Goal: Transaction & Acquisition: Purchase product/service

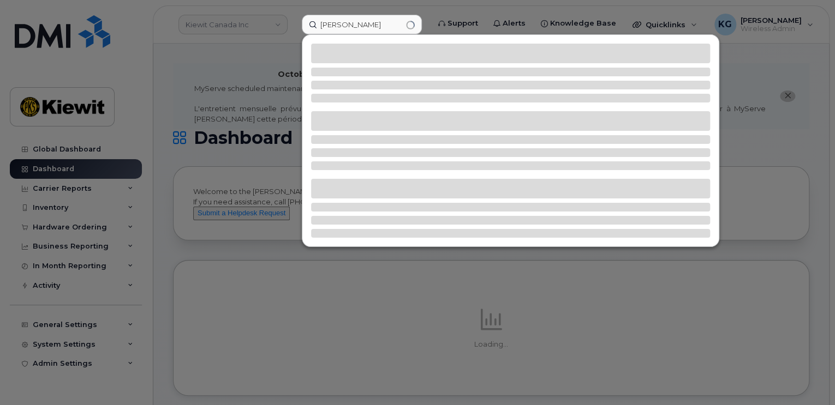
click at [354, 21] on input "Eric joly" at bounding box center [362, 25] width 120 height 20
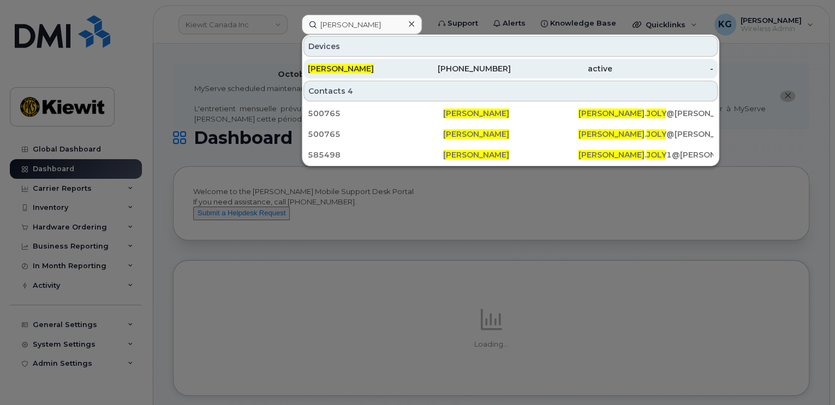
type input "Eric joly"
click at [337, 69] on span "Eric Joly" at bounding box center [341, 69] width 66 height 10
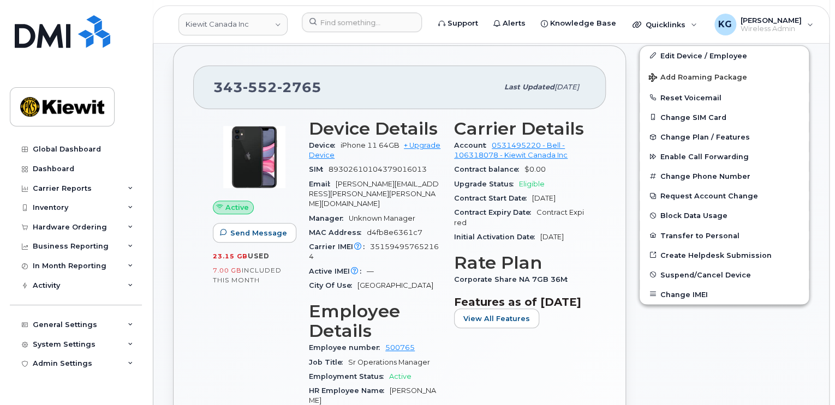
scroll to position [273, 0]
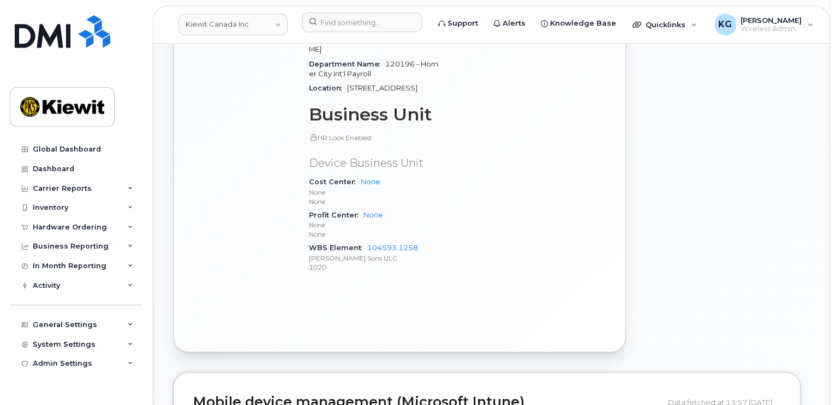
scroll to position [655, 0]
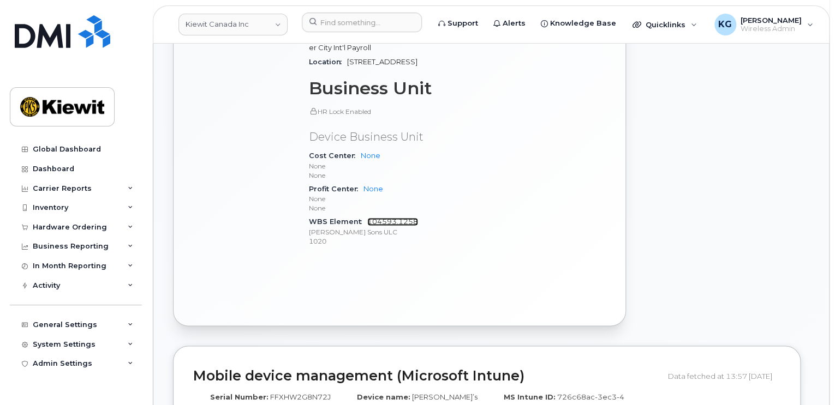
click at [404, 218] on link "104593.1258" at bounding box center [392, 222] width 51 height 8
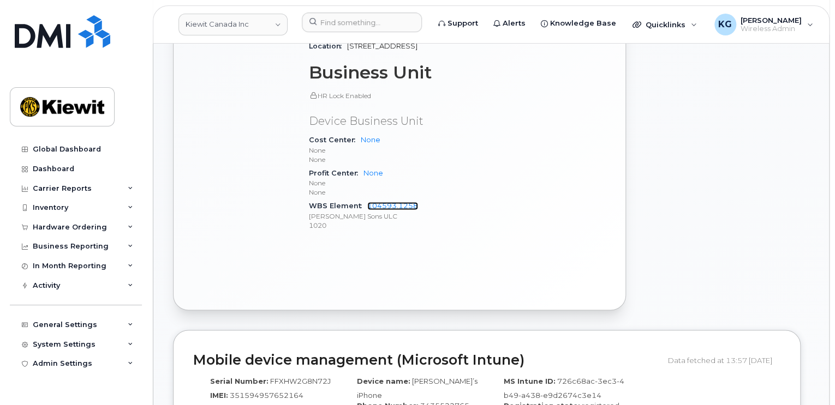
scroll to position [709, 0]
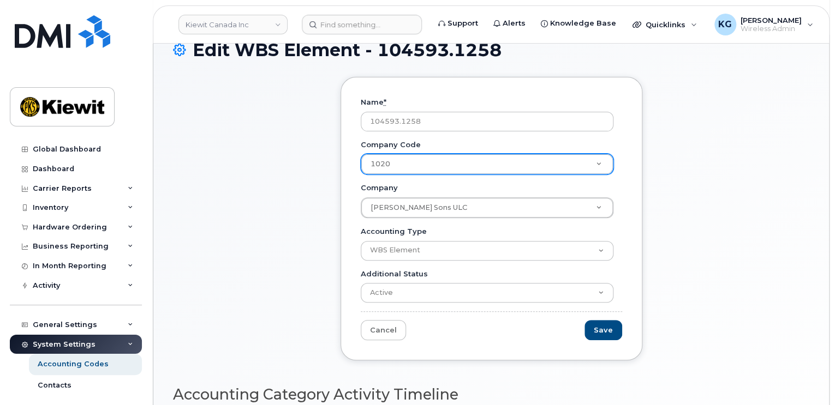
scroll to position [48, 0]
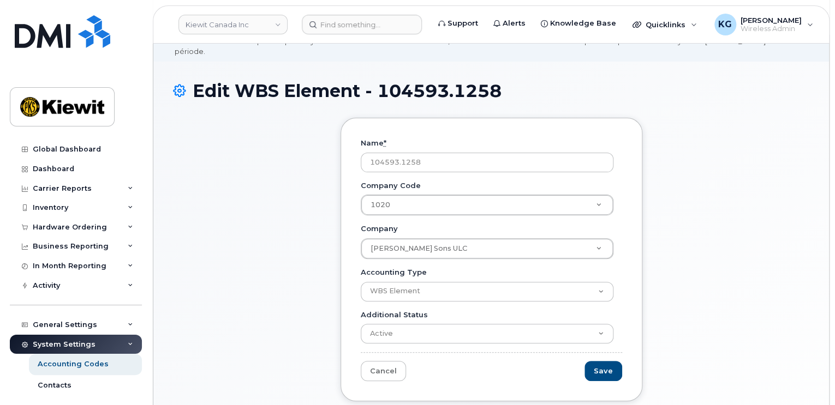
click at [685, 244] on div "Name * 104593.1258 Company Code 1020 Company Code Company Code [PERSON_NAME] So…" at bounding box center [491, 268] width 636 height 300
click at [750, 95] on div "Edit WBS Element - 104593.1258" at bounding box center [491, 99] width 636 height 37
click at [76, 208] on div "Inventory" at bounding box center [76, 208] width 132 height 20
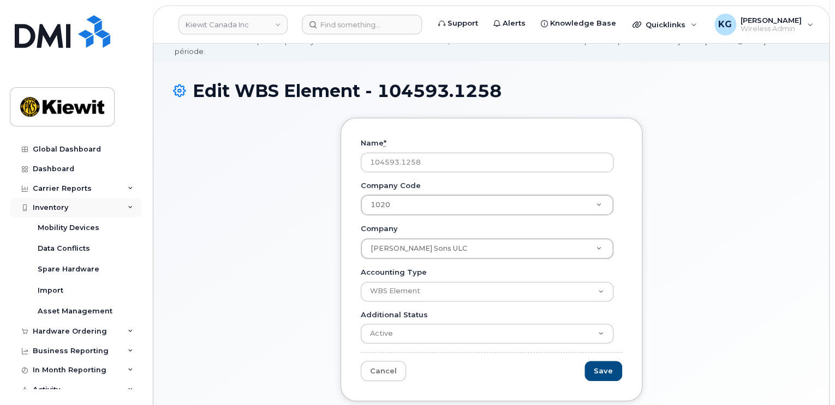
scroll to position [55, 0]
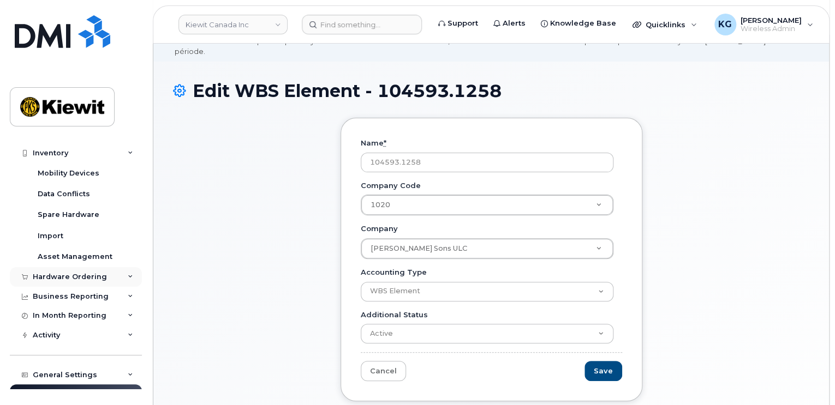
click at [80, 285] on div "Hardware Ordering" at bounding box center [76, 277] width 132 height 20
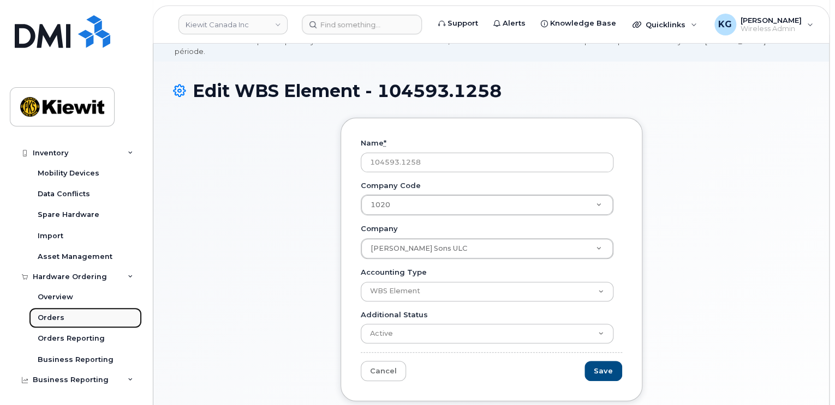
click at [56, 319] on div "Orders" at bounding box center [51, 318] width 27 height 10
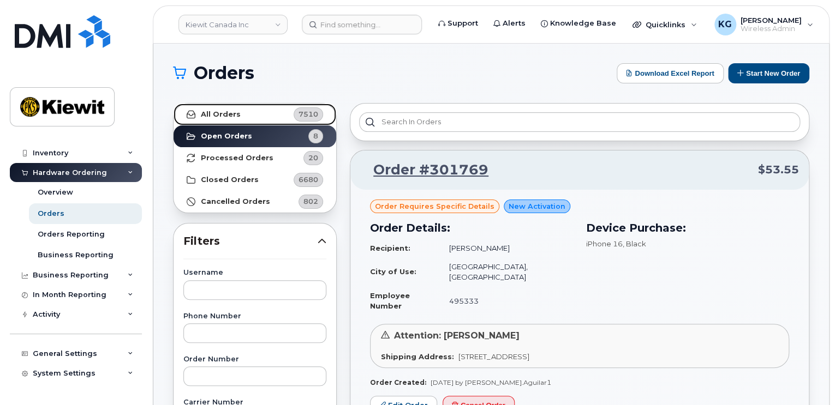
click at [223, 113] on strong "All Orders" at bounding box center [221, 114] width 40 height 9
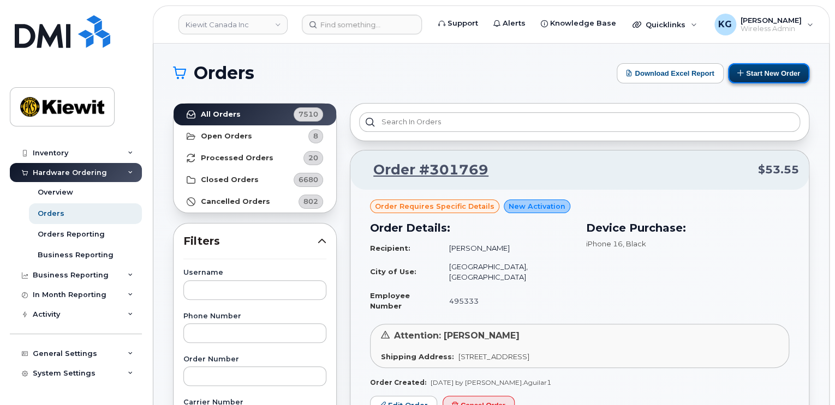
click at [774, 74] on button "Start New Order" at bounding box center [768, 73] width 81 height 20
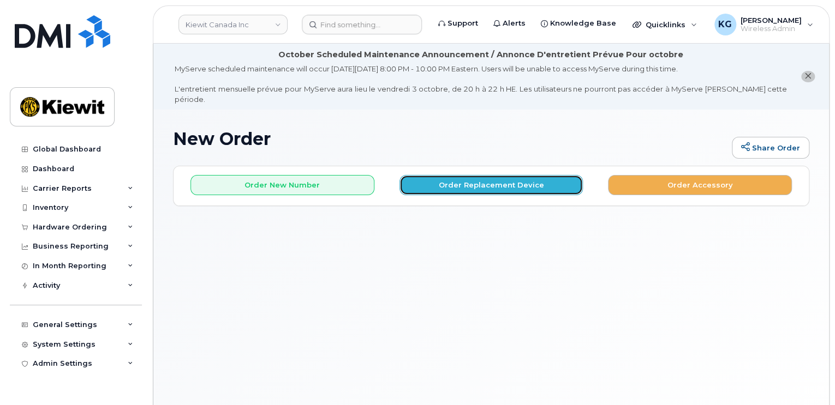
click at [469, 175] on button "Order Replacement Device" at bounding box center [491, 185] width 184 height 20
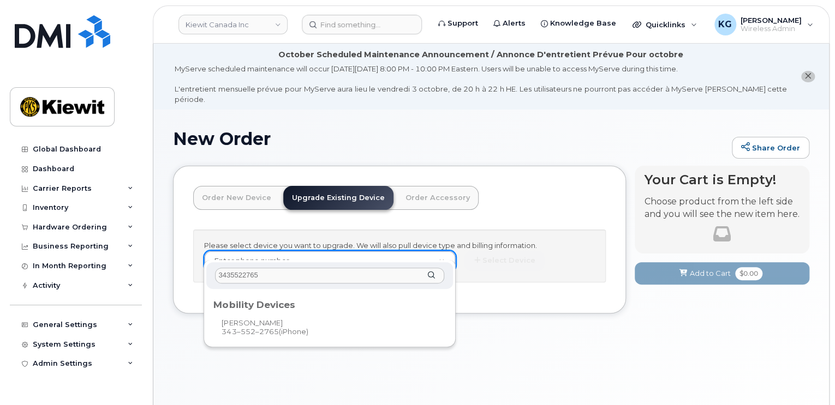
type input "3435522765"
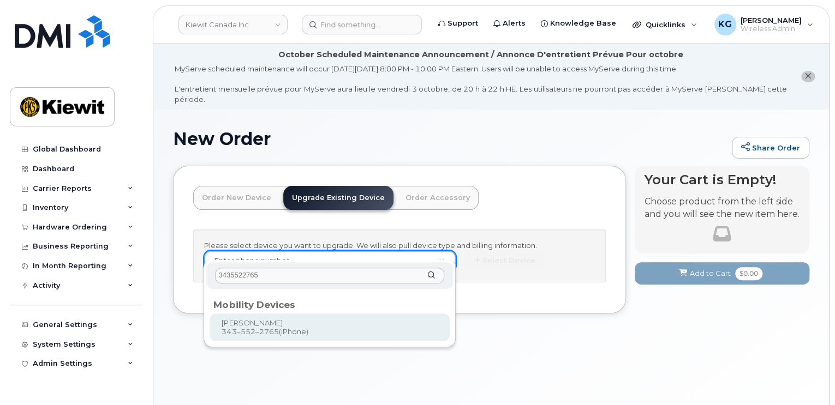
type input "727273"
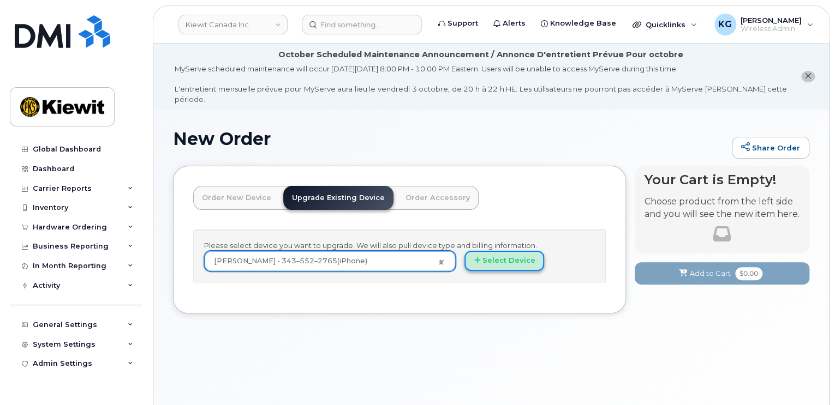
click at [489, 251] on button "Select Device" at bounding box center [504, 261] width 80 height 20
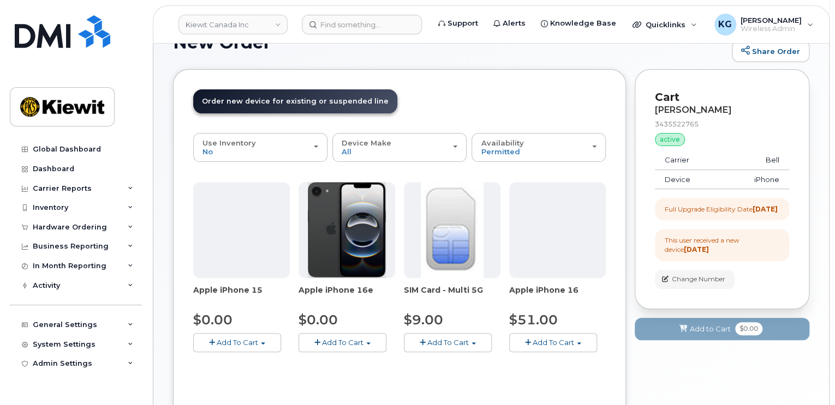
scroll to position [109, 0]
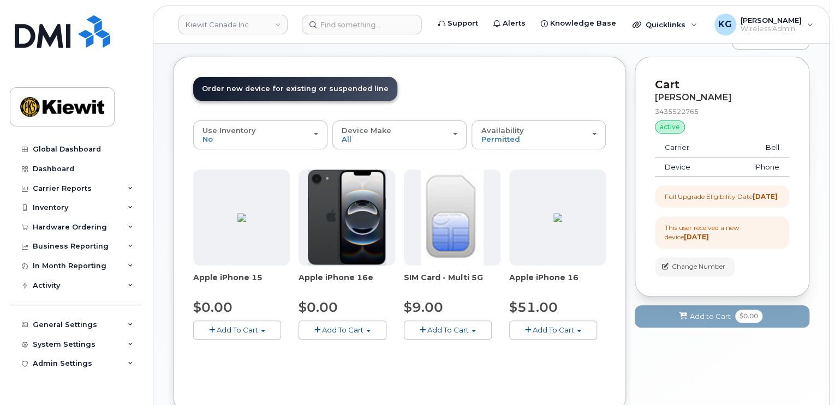
click at [552, 326] on span "Add To Cart" at bounding box center [553, 330] width 41 height 9
click at [557, 346] on span "Model Black 128 GB is available" at bounding box center [587, 350] width 114 height 9
click at [581, 330] on span "button" at bounding box center [579, 331] width 4 height 2
click at [478, 368] on div "Use Suspended Line Eric Joly 3435522765 No No change Yes Use Inventory No No Ye…" at bounding box center [399, 257] width 413 height 272
click at [528, 327] on span "button" at bounding box center [528, 330] width 6 height 7
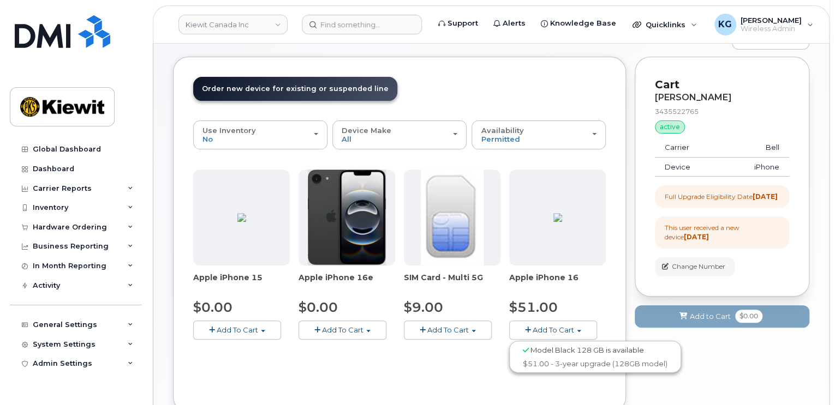
click at [537, 346] on span "Model Black 128 GB is available" at bounding box center [587, 350] width 114 height 9
click at [553, 222] on img at bounding box center [557, 217] width 9 height 9
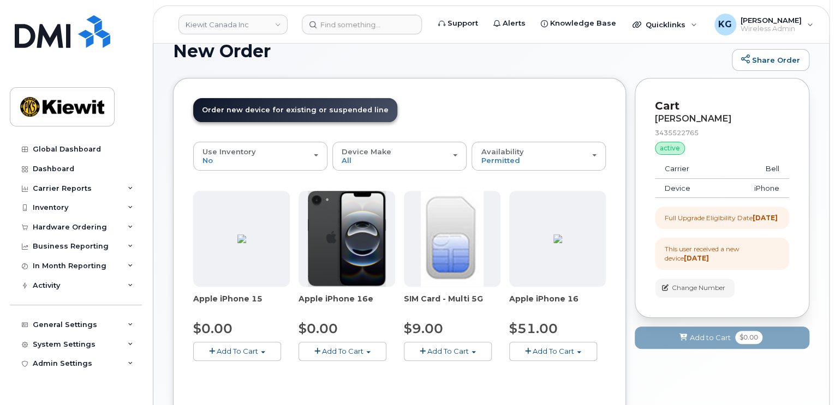
scroll to position [164, 0]
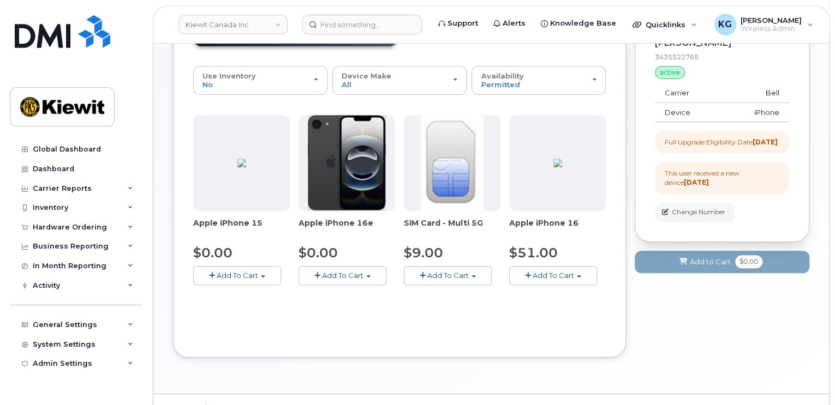
click at [551, 290] on div "Apple iPhone 15 $0.00 Add To Cart Model Black 128 GB is available $0.00 - 3-yea…" at bounding box center [399, 209] width 413 height 188
click at [552, 271] on span "Add To Cart" at bounding box center [553, 275] width 41 height 9
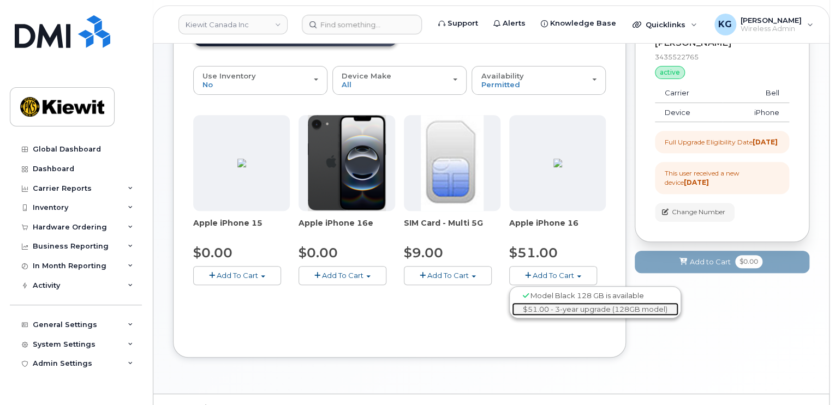
click at [553, 303] on link "$51.00 - 3-year upgrade (128GB model)" at bounding box center [595, 310] width 166 height 14
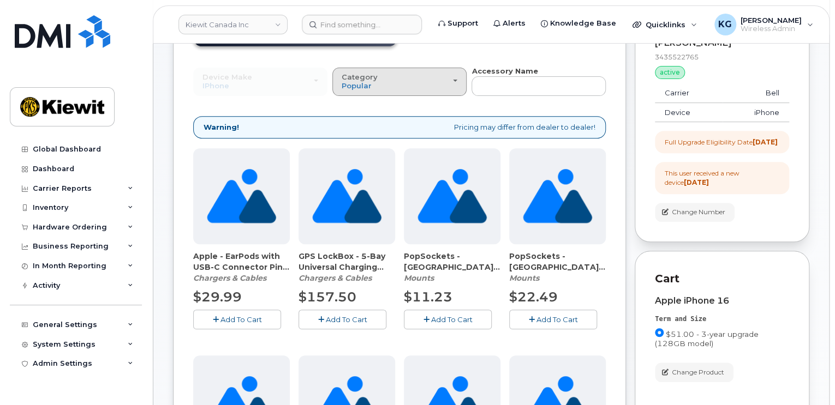
click at [453, 80] on span "button" at bounding box center [455, 81] width 4 height 2
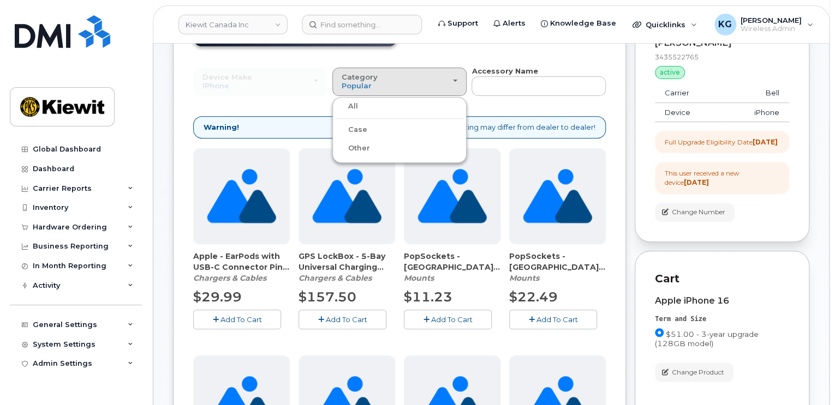
click at [389, 123] on div "Case" at bounding box center [399, 129] width 129 height 13
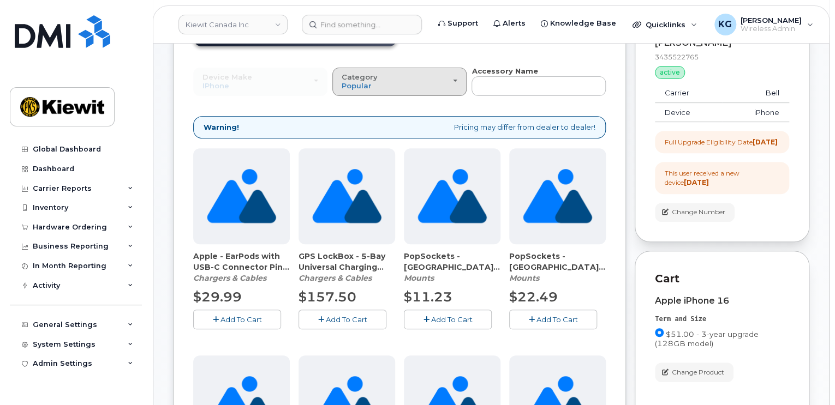
click at [445, 76] on div "Category Popular" at bounding box center [400, 81] width 116 height 17
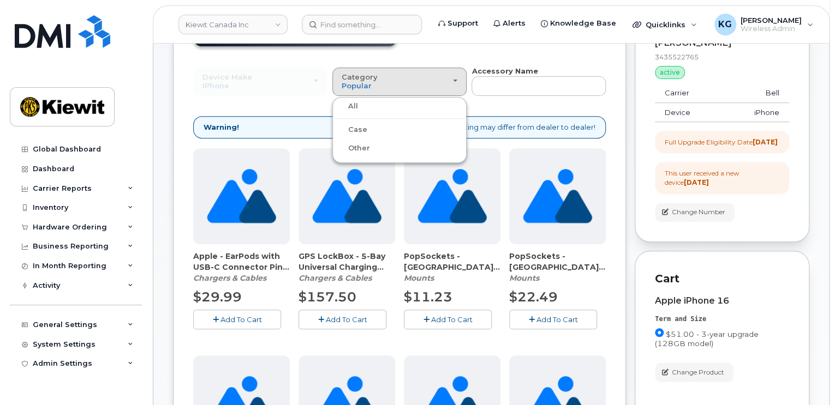
click at [359, 123] on label "Case" at bounding box center [351, 129] width 32 height 13
click at [0, 0] on input "Case" at bounding box center [0, 0] width 0 height 0
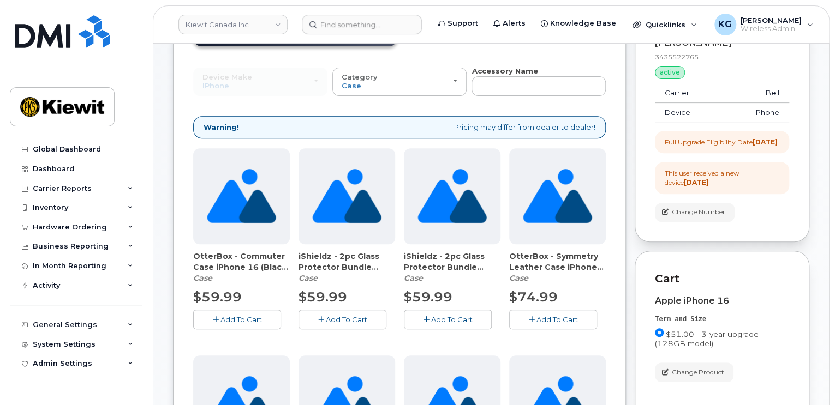
click at [269, 255] on span "OtterBox - Commuter Case iPhone 16 (Black) (91103)" at bounding box center [241, 262] width 97 height 22
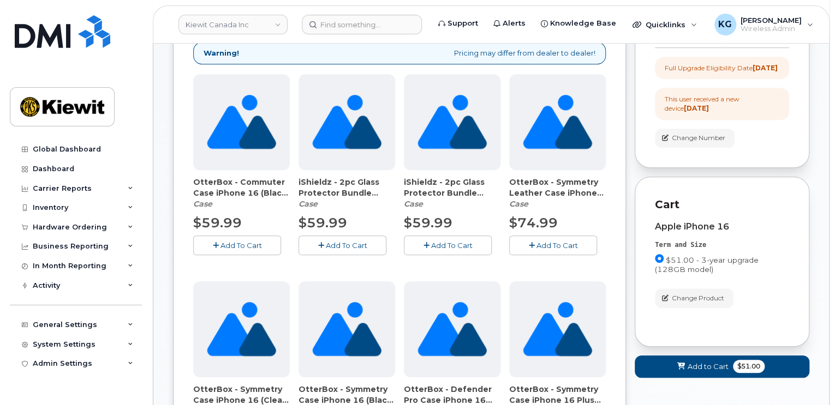
scroll to position [273, 0]
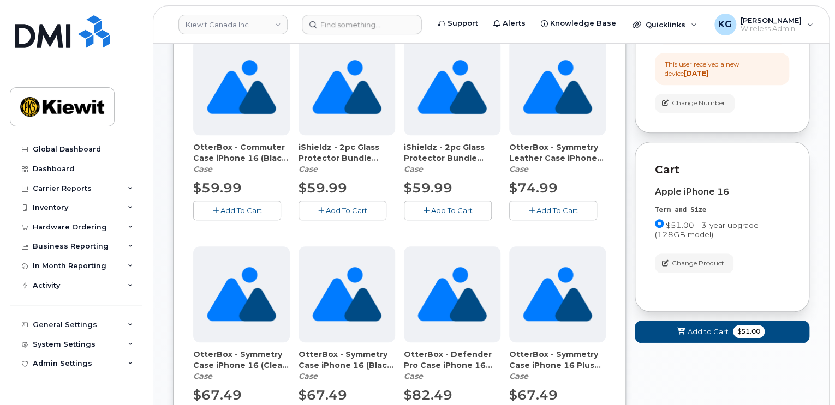
click at [231, 206] on span "Add To Cart" at bounding box center [240, 210] width 41 height 9
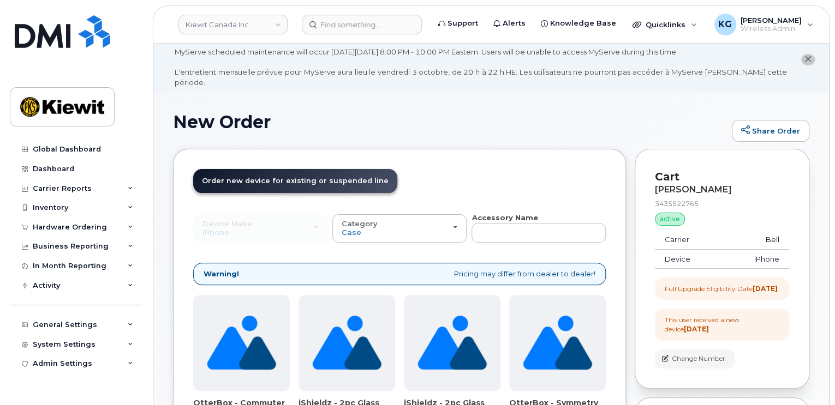
scroll to position [0, 0]
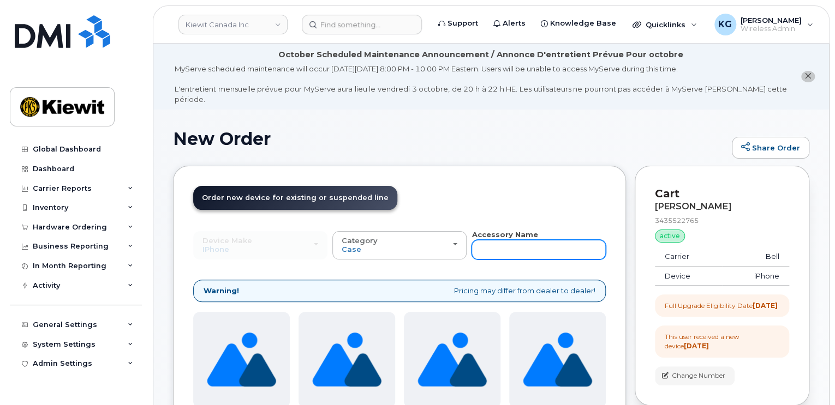
click at [499, 240] on input "text" at bounding box center [538, 250] width 134 height 20
type input "charger"
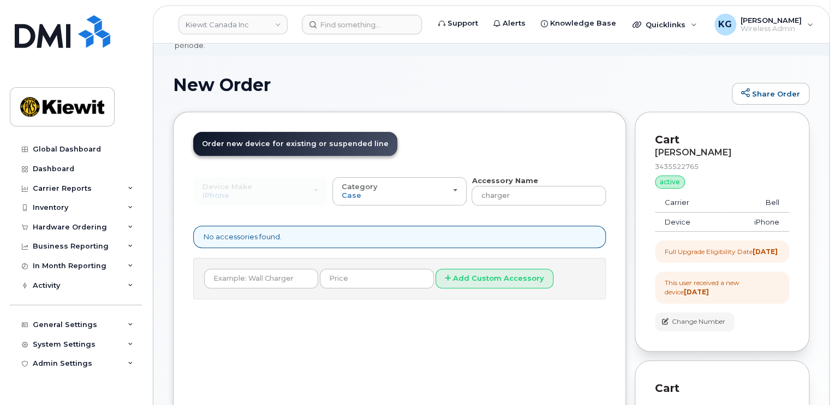
scroll to position [55, 0]
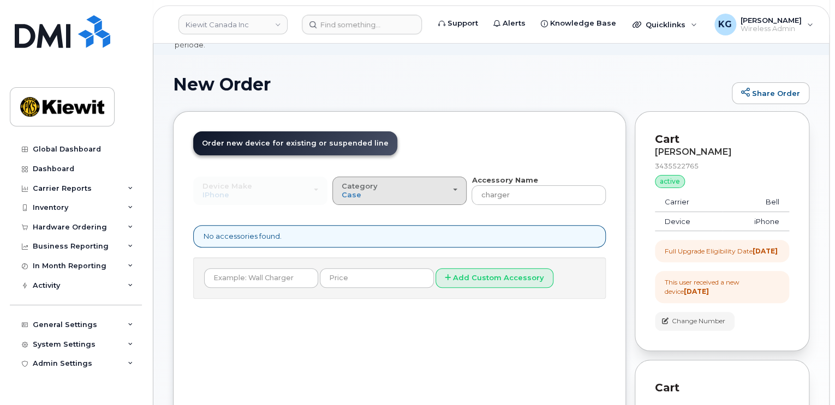
click at [452, 185] on div "Category Case" at bounding box center [400, 190] width 116 height 17
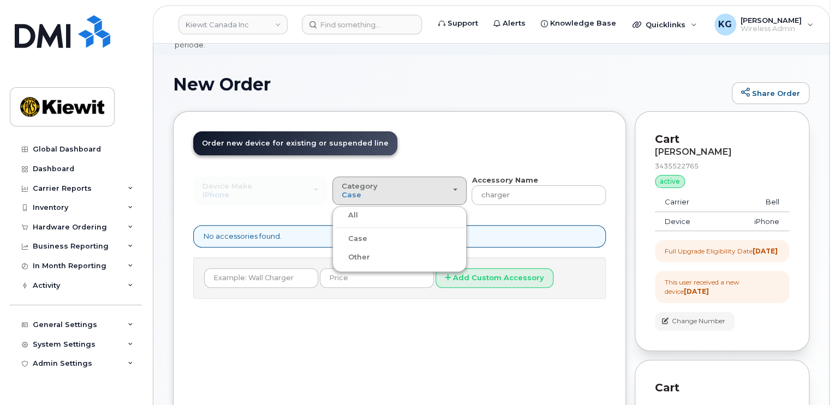
click at [368, 209] on div "All" at bounding box center [399, 215] width 129 height 13
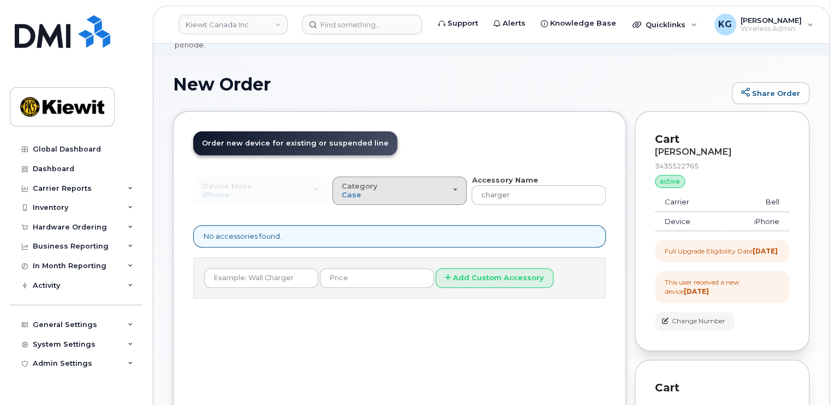
click at [423, 182] on div "Category Case" at bounding box center [400, 190] width 116 height 17
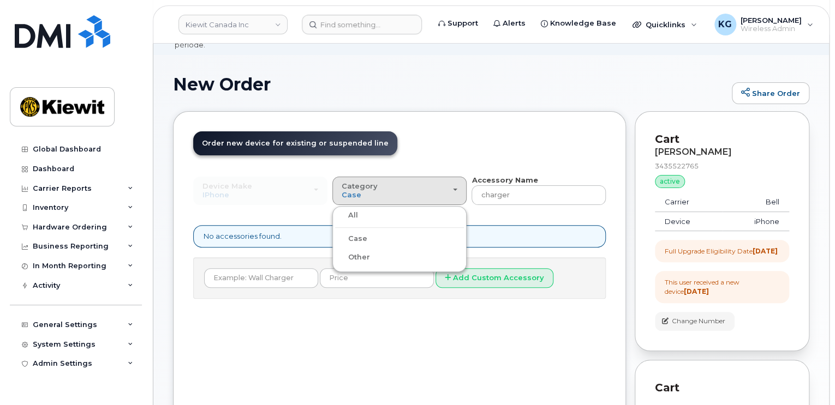
click at [355, 209] on label "All" at bounding box center [346, 215] width 23 height 13
click at [0, 0] on input "All" at bounding box center [0, 0] width 0 height 0
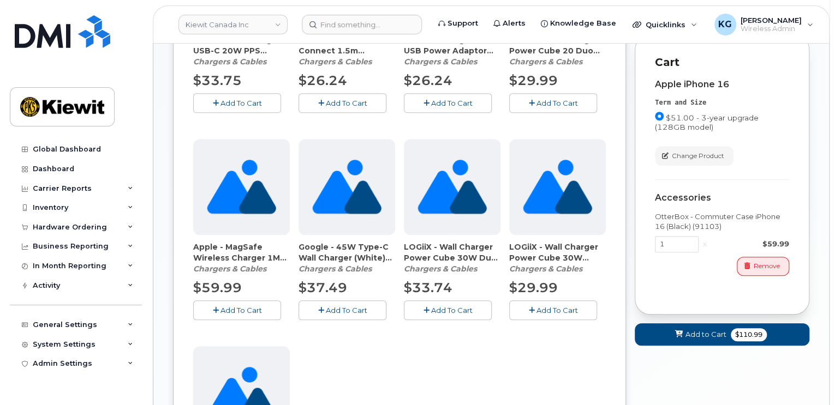
scroll to position [382, 0]
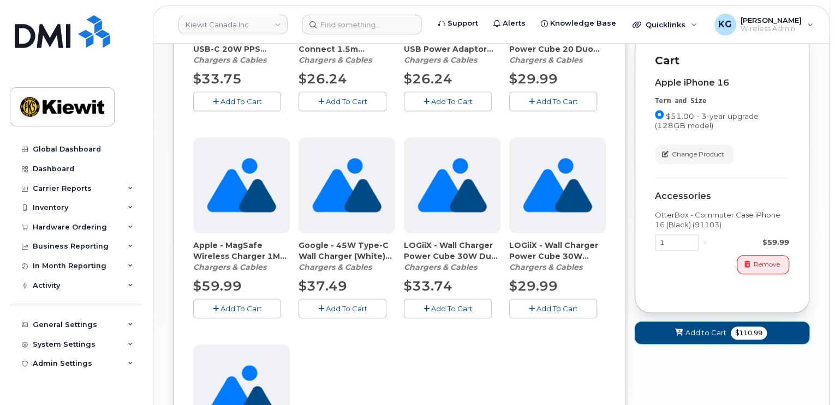
click at [709, 329] on span "Add to Cart" at bounding box center [705, 333] width 41 height 10
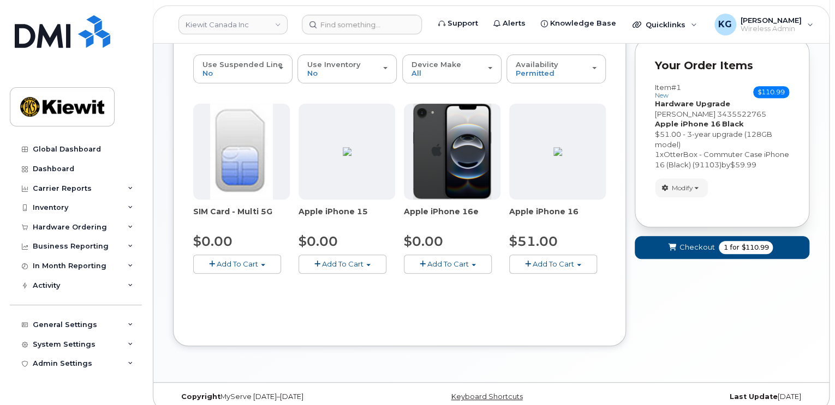
scroll to position [176, 0]
click at [701, 242] on span "Checkout" at bounding box center [696, 247] width 35 height 10
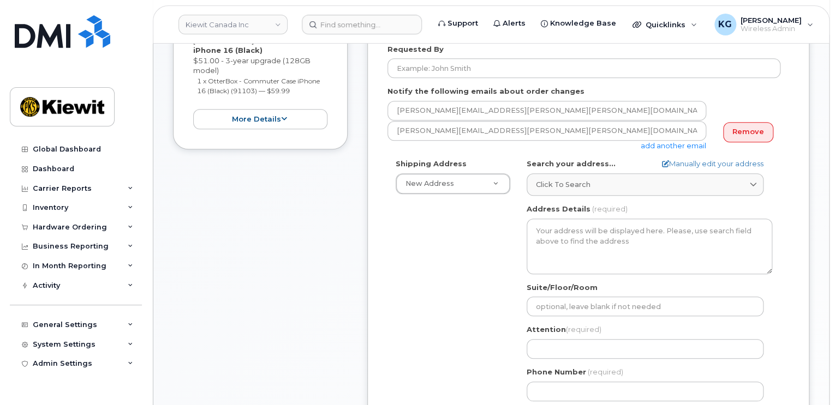
scroll to position [327, 0]
click at [709, 158] on link "Manually edit your address" at bounding box center [712, 163] width 101 height 10
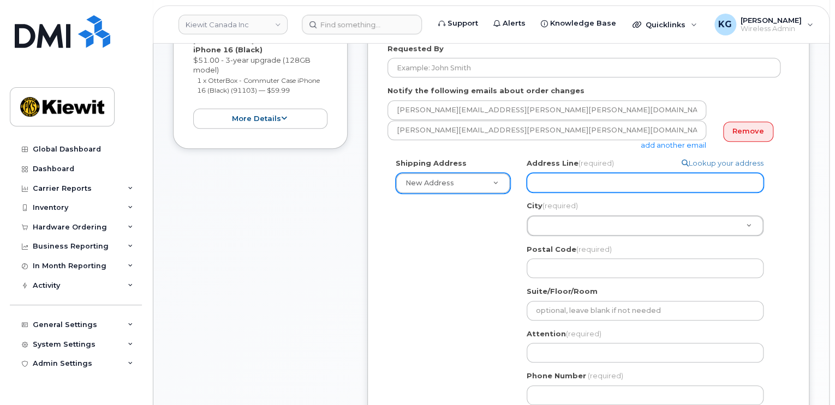
click at [552, 173] on input "Address Line (required)" at bounding box center [645, 183] width 237 height 20
select select
type input "1"
select select
type input "11"
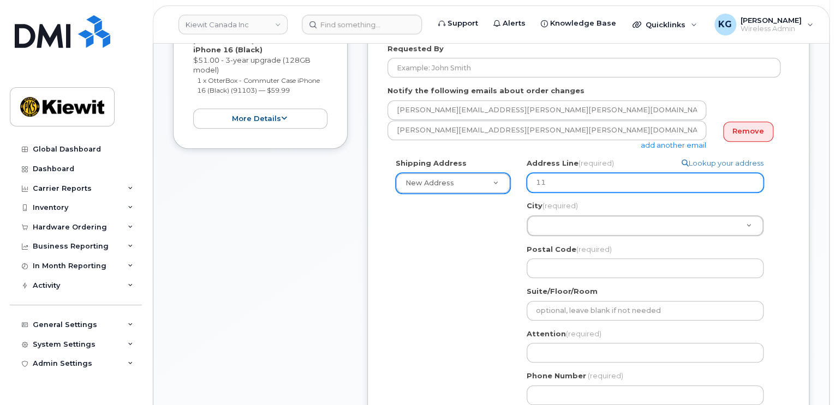
select select
type input "110"
select select
type input "110 M"
select select
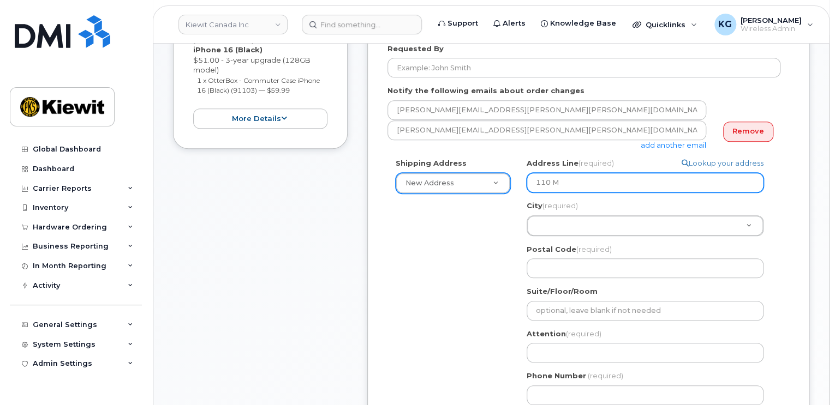
type input "110 Ma"
select select
type input "110 May"
select select
type input "110 Maye"
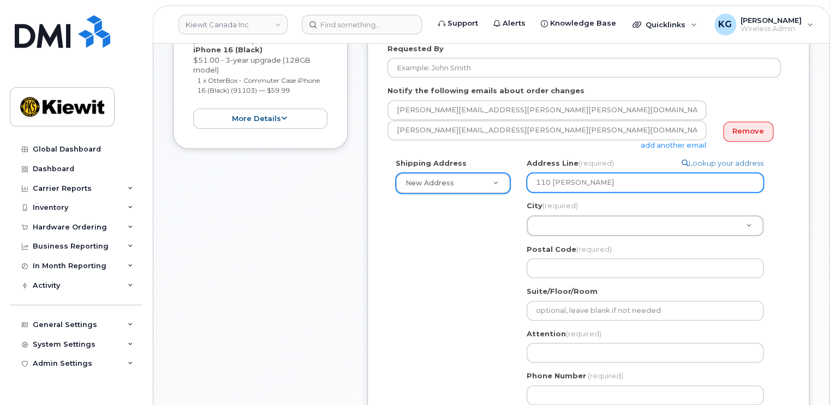
select select
type input "110 Mayer"
select select
type input "110 Mayer S"
select select
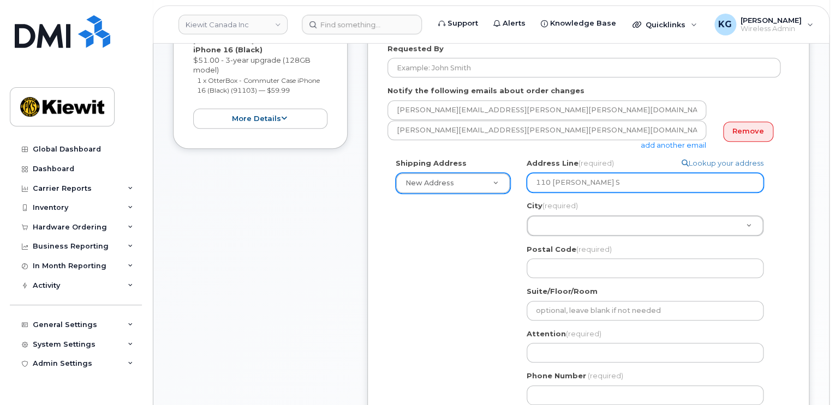
type input "110 Mayer St"
select select
type input "110 Mayer Str"
select select
type input "110 Mayer Stre"
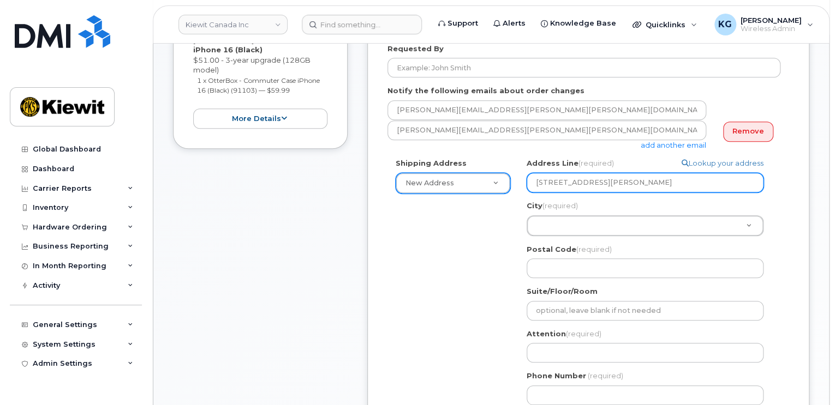
select select
type input "110 Mayer Stree"
select select
type input "110 Mayer Street"
type input "L"
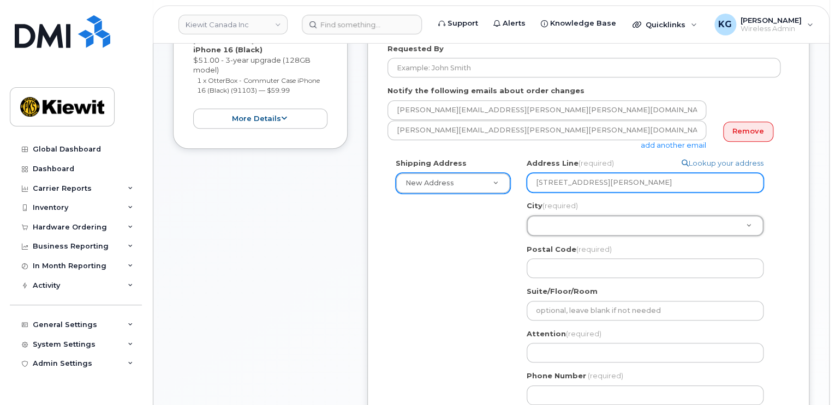
type input "L"
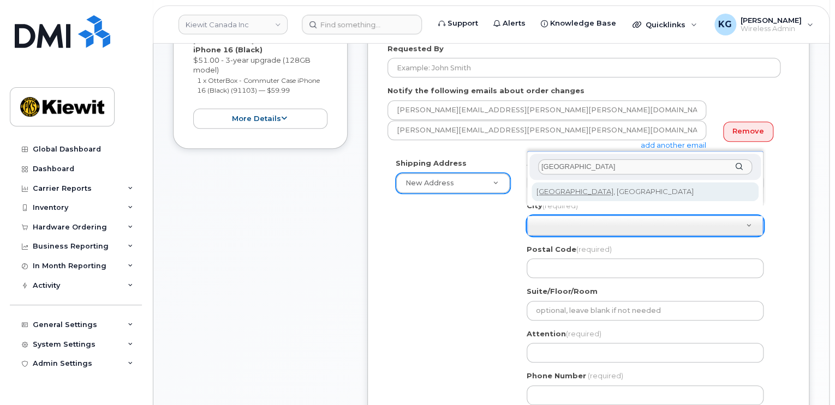
type input "Limoges"
select select
type input "4324"
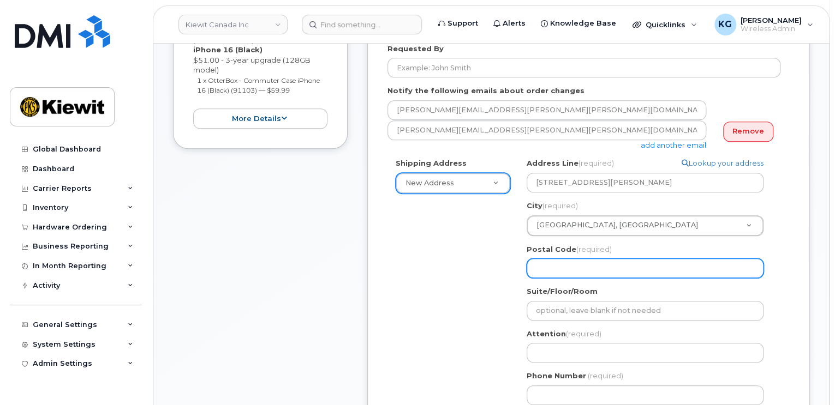
click at [554, 259] on input "Postal Code (required)" at bounding box center [645, 269] width 237 height 20
select select
type input "K"
select select
type input "K0"
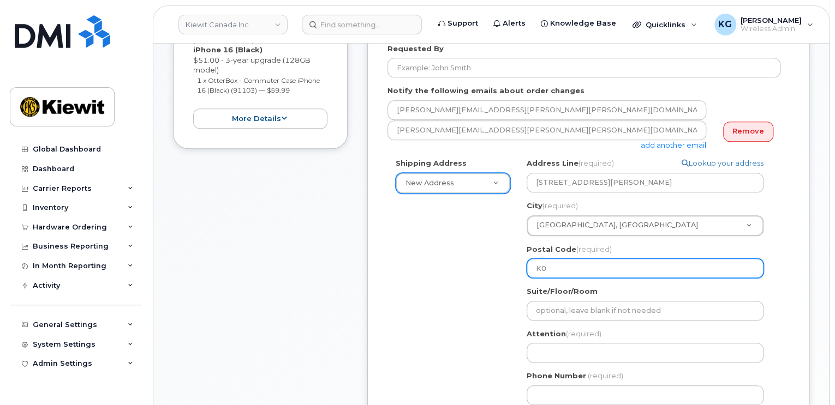
select select
type input "K0A"
select select
type input "K0A-"
select select
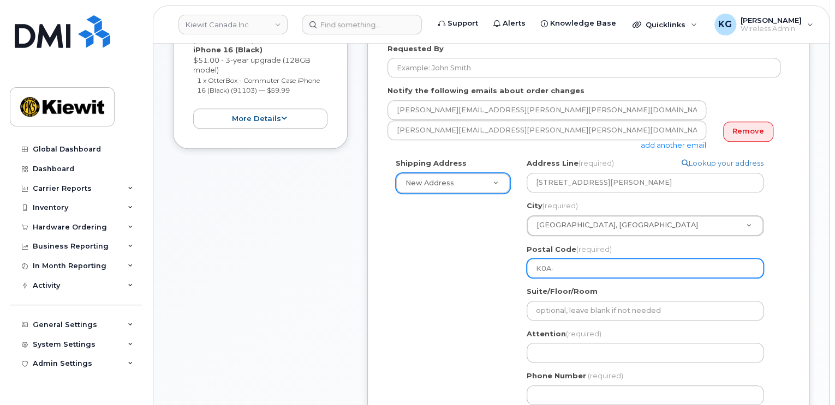
type input "K0A-2"
select select
type input "K0A-2M"
select select
type input "K0A-2M0"
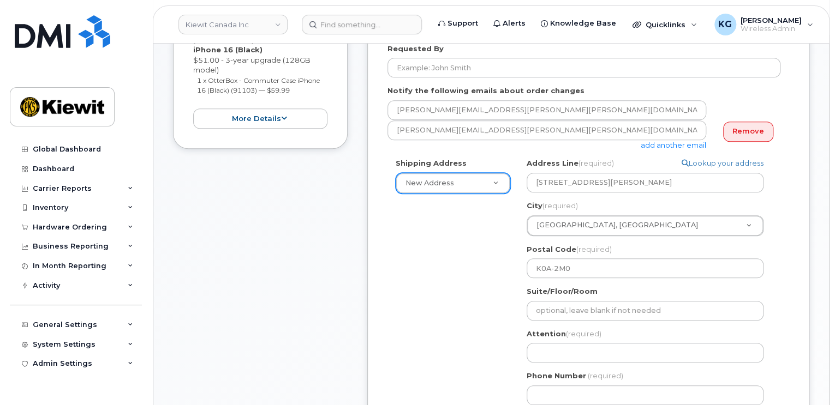
click at [517, 311] on div "Shipping Address New Address New Address 2440 Don Reid Dr 1-1425 North Service …" at bounding box center [583, 285] width 393 height 255
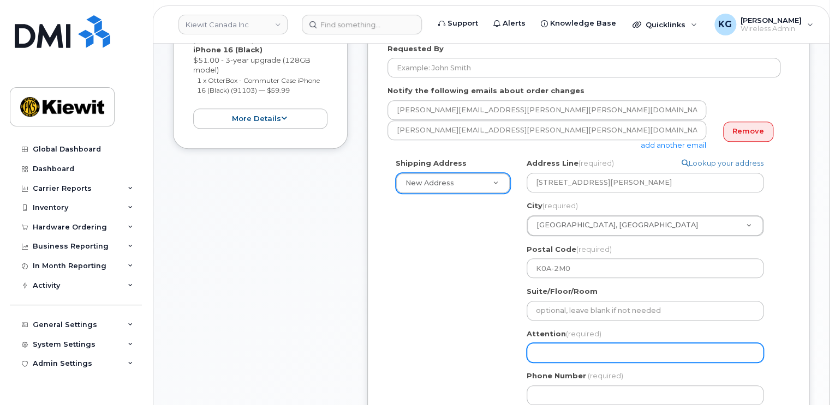
click at [552, 347] on input "Attention (required)" at bounding box center [645, 353] width 237 height 20
select select
type input "Er"
select select
type input "Eri"
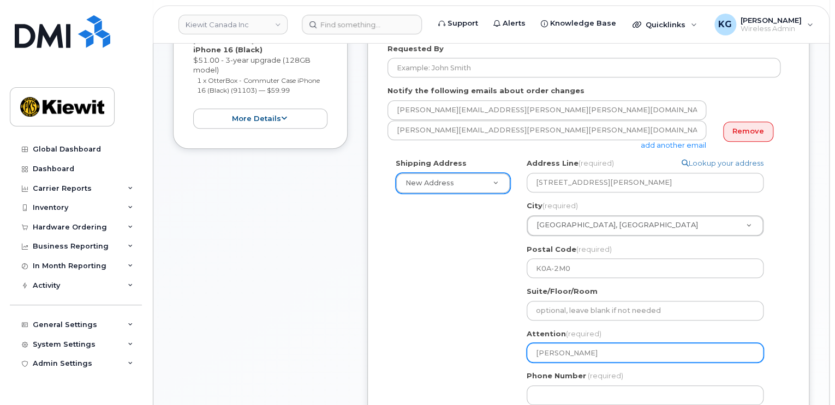
select select
type input "Eric"
select select
type input "Eric J"
select select
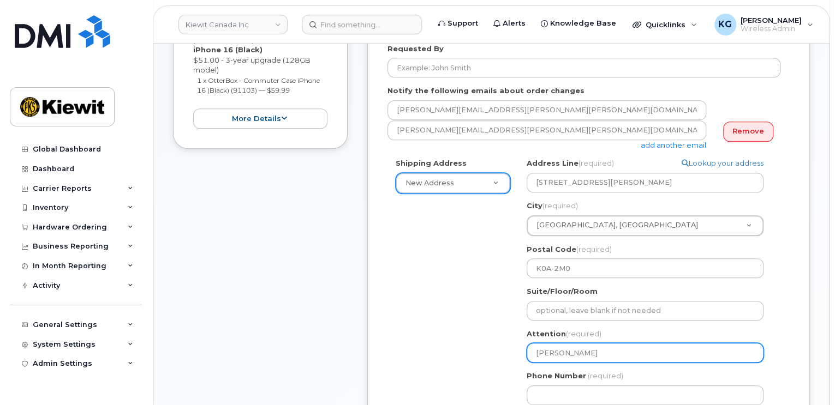
type input "Eric Jo"
select select
type input "Eric Jol"
select select
type input "[PERSON_NAME]"
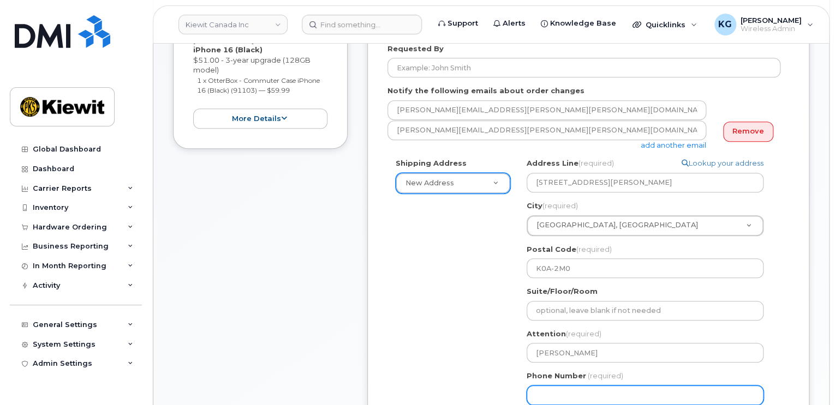
click at [550, 386] on input "Phone Number" at bounding box center [645, 396] width 237 height 20
type input "343"
click at [434, 300] on div "Shipping Address New Address New Address 2440 Don Reid Dr 1-1425 North Service …" at bounding box center [583, 285] width 393 height 255
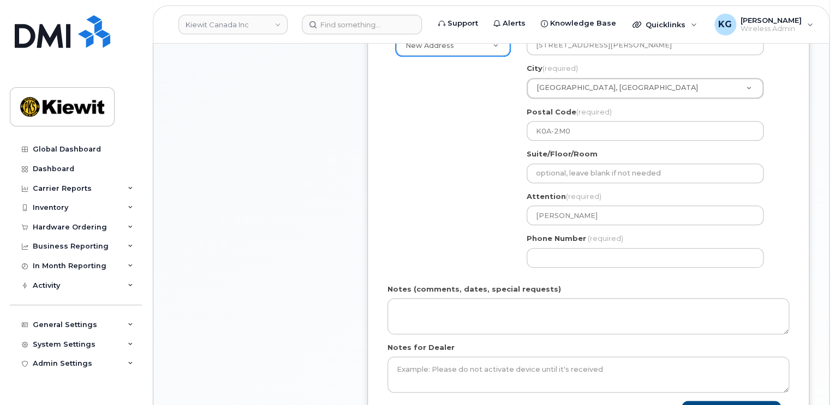
scroll to position [546, 0]
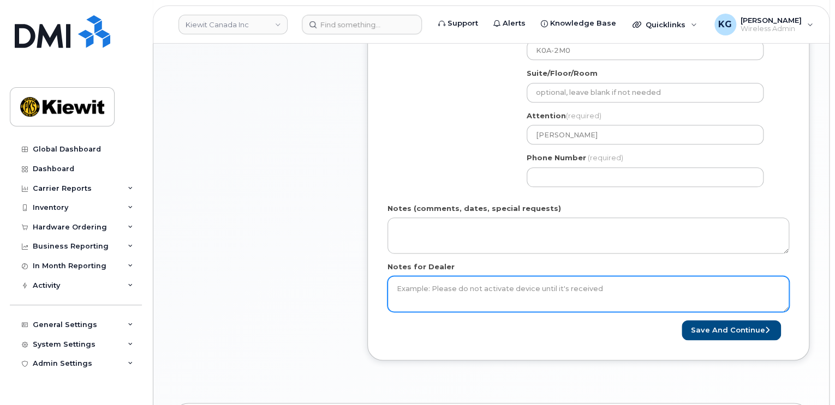
click at [413, 278] on textarea "Notes for Dealer" at bounding box center [588, 294] width 402 height 36
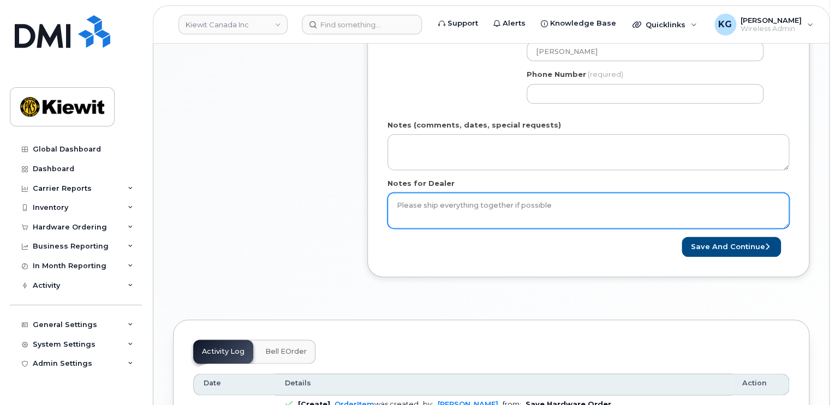
scroll to position [655, 0]
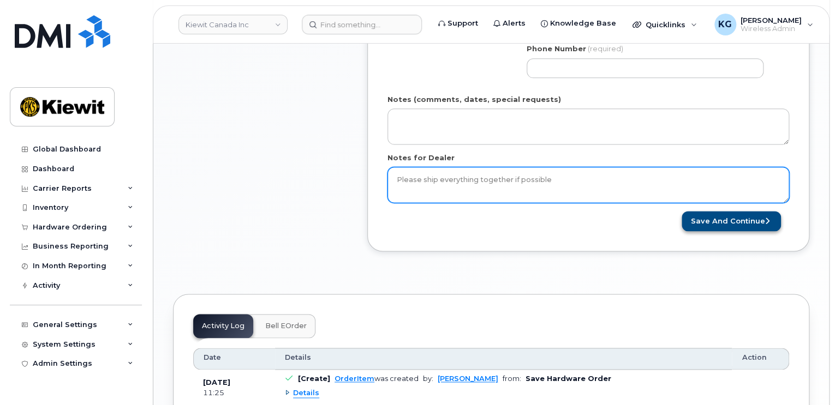
type textarea "Please ship everything together if possible"
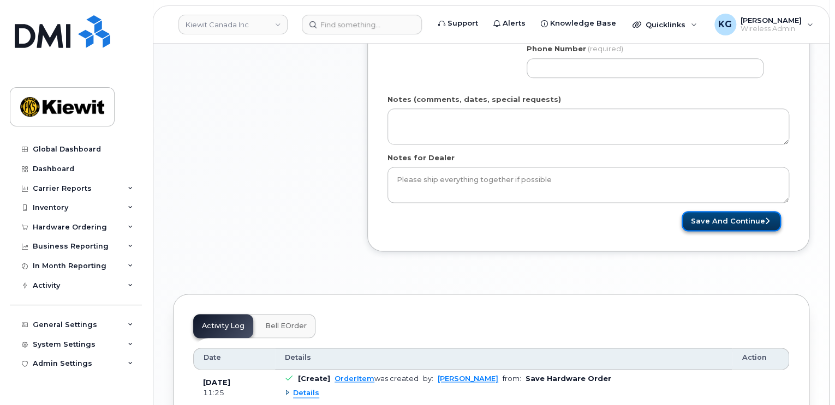
click at [721, 211] on button "Save and Continue" at bounding box center [731, 221] width 99 height 20
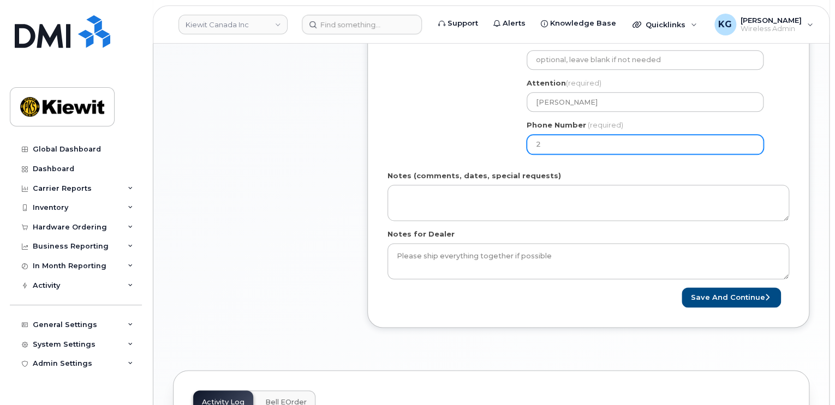
scroll to position [491, 0]
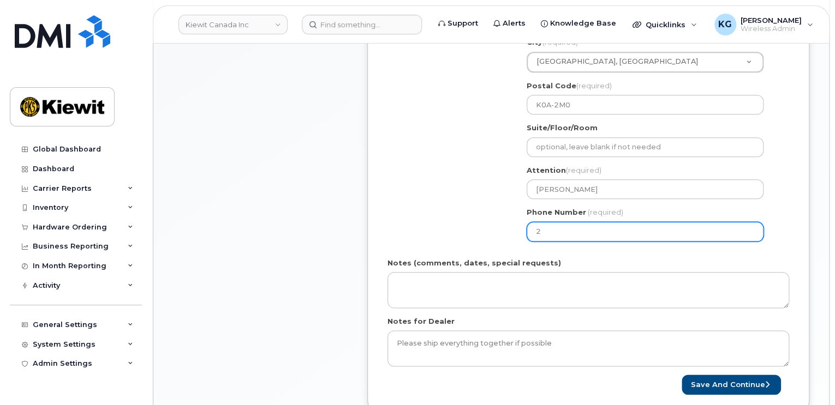
click at [568, 222] on input "2" at bounding box center [645, 232] width 237 height 20
drag, startPoint x: 558, startPoint y: 220, endPoint x: 522, endPoint y: 222, distance: 36.1
click at [522, 222] on div "Search your address... Manually edit your address Click to search No available …" at bounding box center [649, 122] width 262 height 255
type input "343552276"
select select
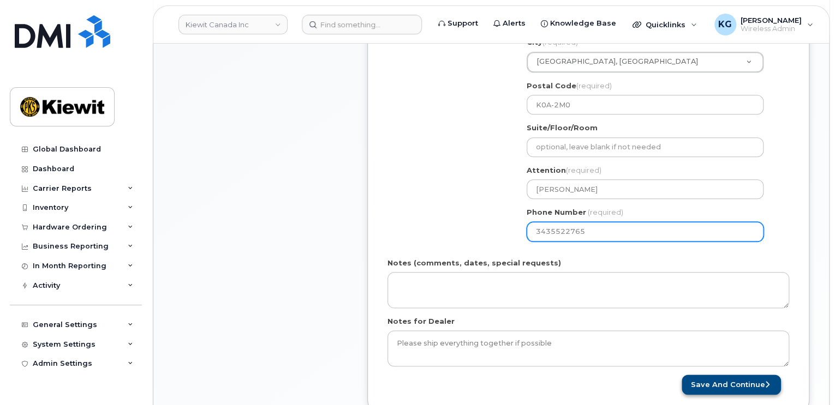
type input "3435522765"
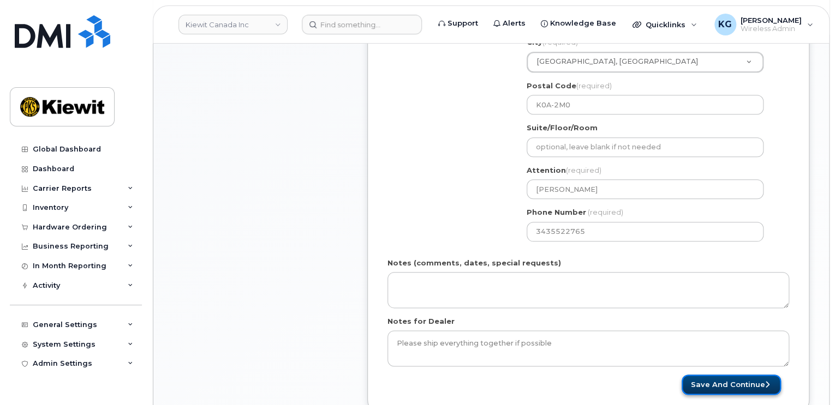
click at [741, 379] on button "Save and Continue" at bounding box center [731, 385] width 99 height 20
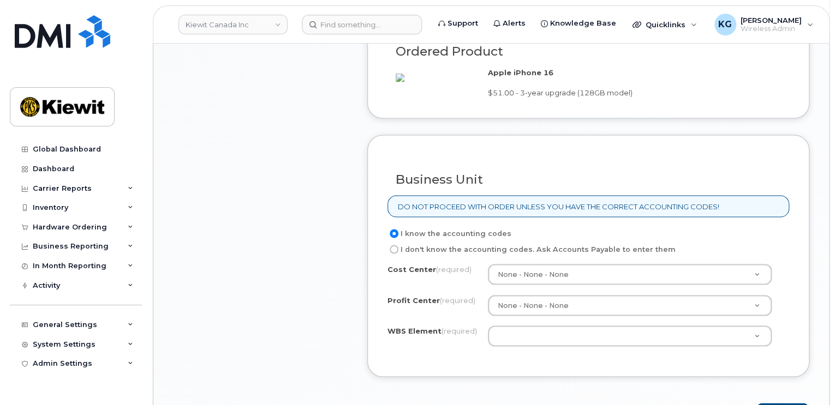
scroll to position [873, 0]
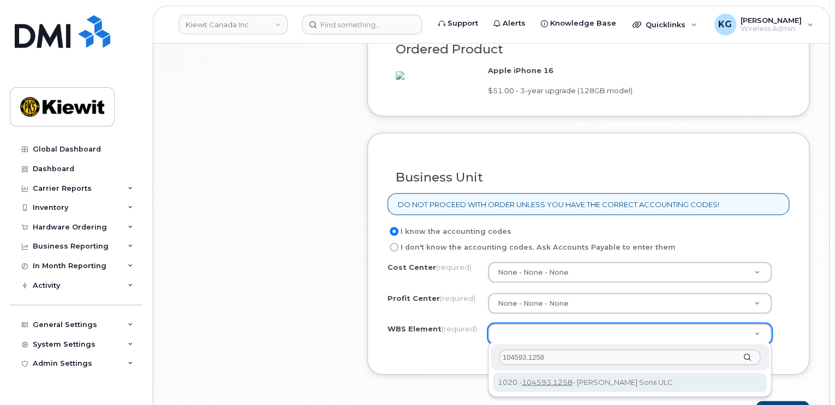
type input "104593.1258"
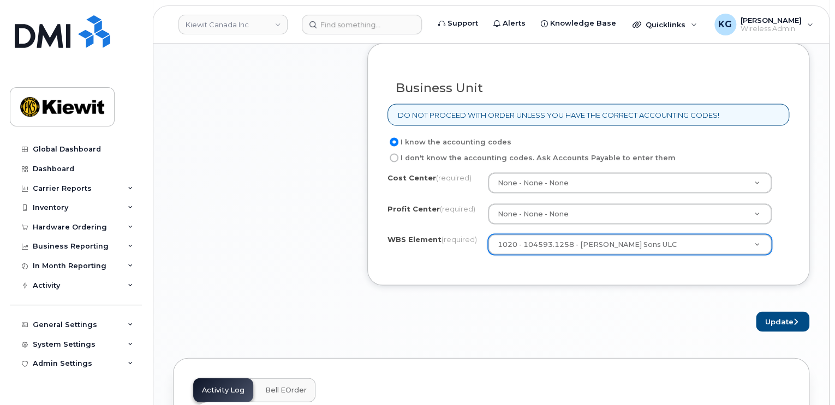
scroll to position [982, 0]
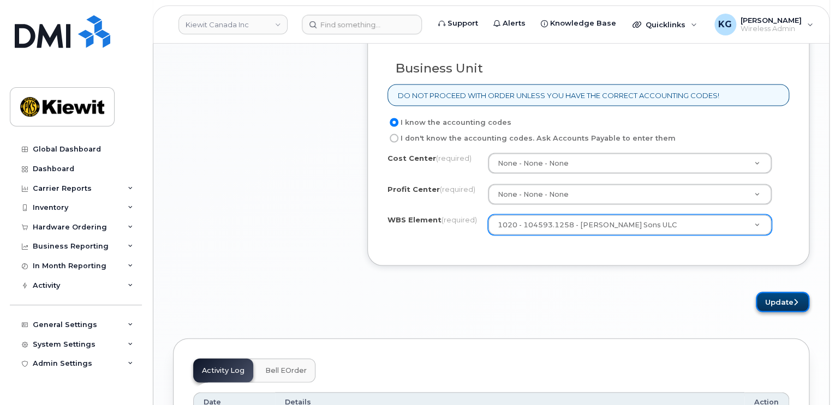
click at [784, 301] on button "Update" at bounding box center [782, 302] width 53 height 20
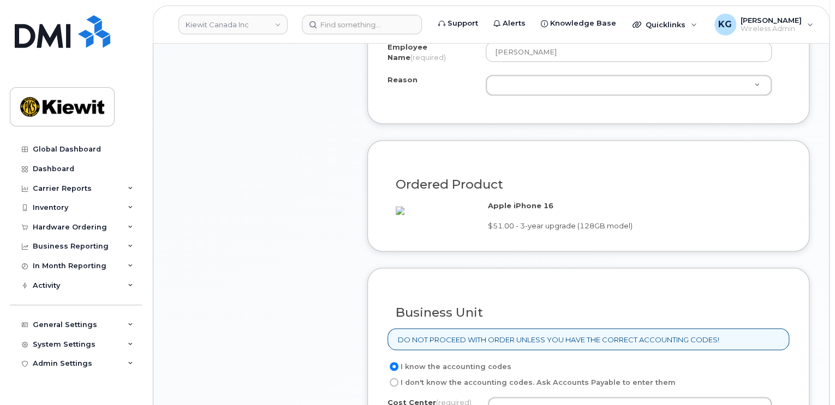
scroll to position [637, 0]
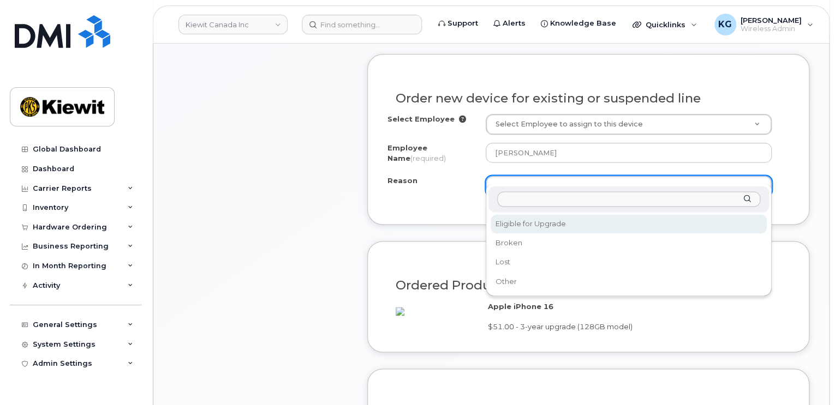
select select "eligible_for_upgrade"
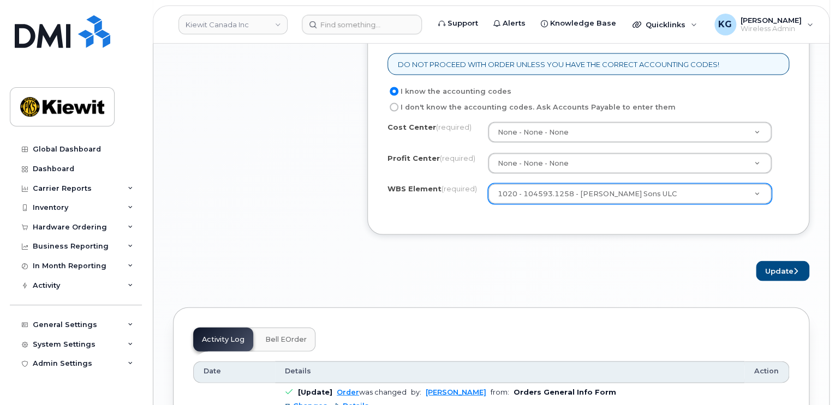
scroll to position [1073, 0]
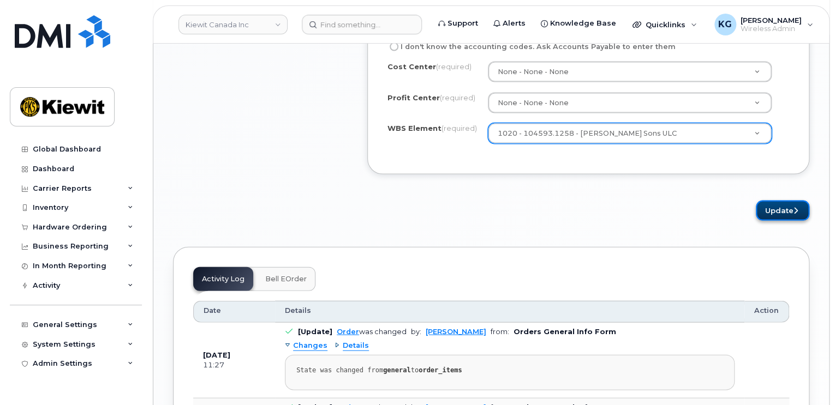
click at [775, 205] on button "Update" at bounding box center [782, 211] width 53 height 20
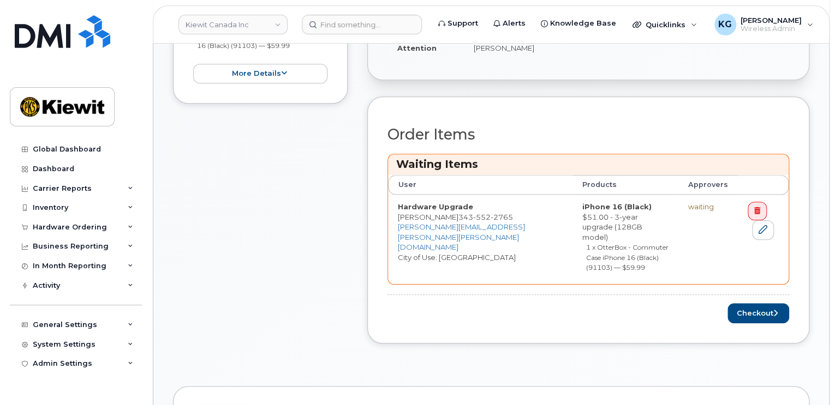
scroll to position [491, 0]
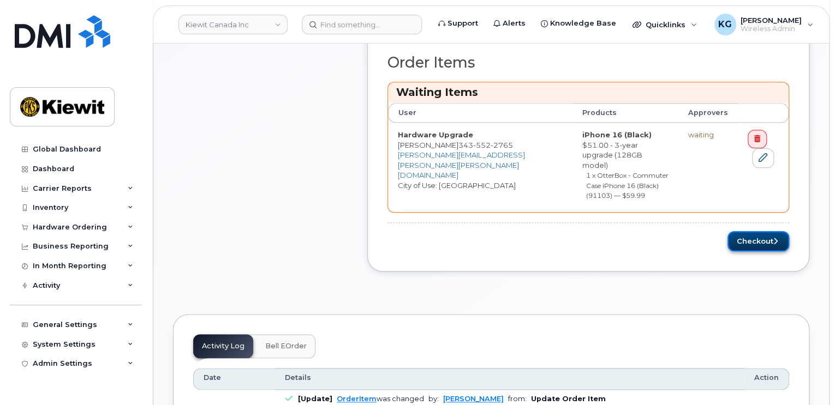
click at [748, 231] on button "Checkout" at bounding box center [758, 241] width 62 height 20
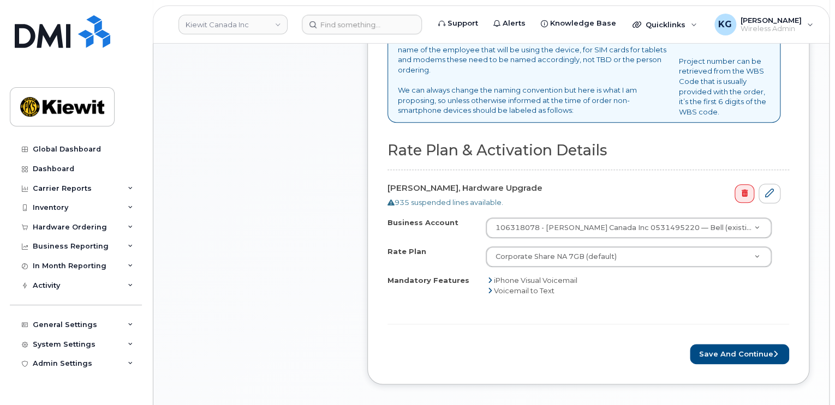
scroll to position [437, 0]
click at [734, 343] on button "Save and Continue" at bounding box center [739, 353] width 99 height 20
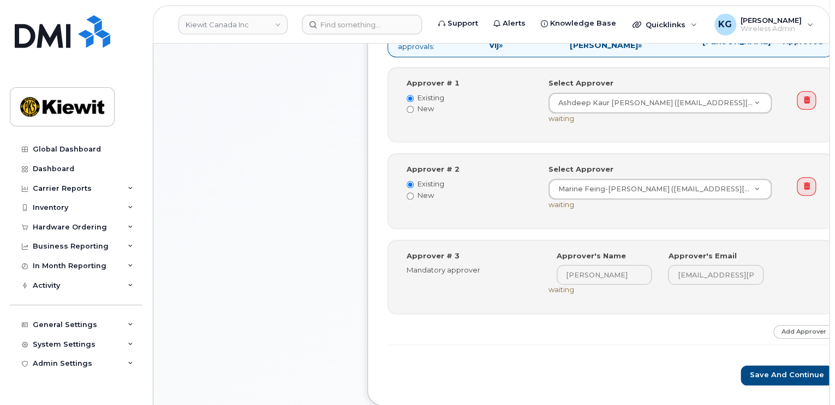
scroll to position [546, 0]
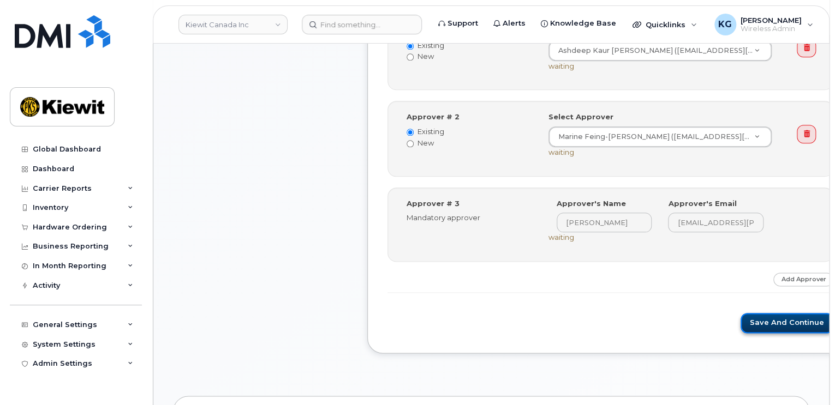
click at [749, 313] on button "Save and Continue" at bounding box center [786, 323] width 93 height 20
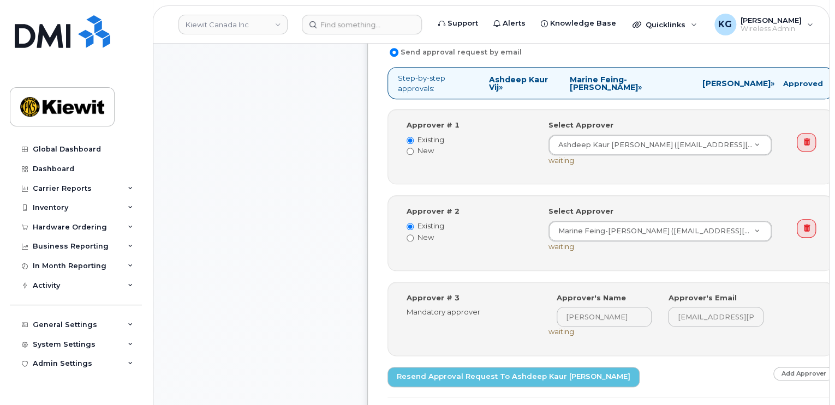
scroll to position [491, 0]
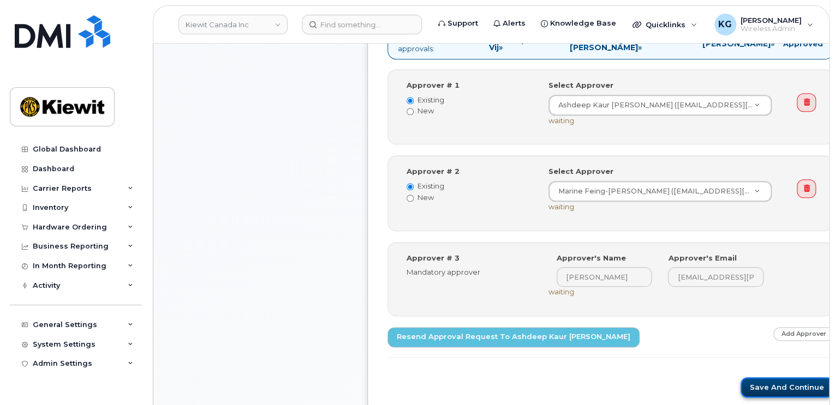
click at [744, 378] on button "Save and Continue" at bounding box center [786, 388] width 93 height 20
